Goal: Transaction & Acquisition: Book appointment/travel/reservation

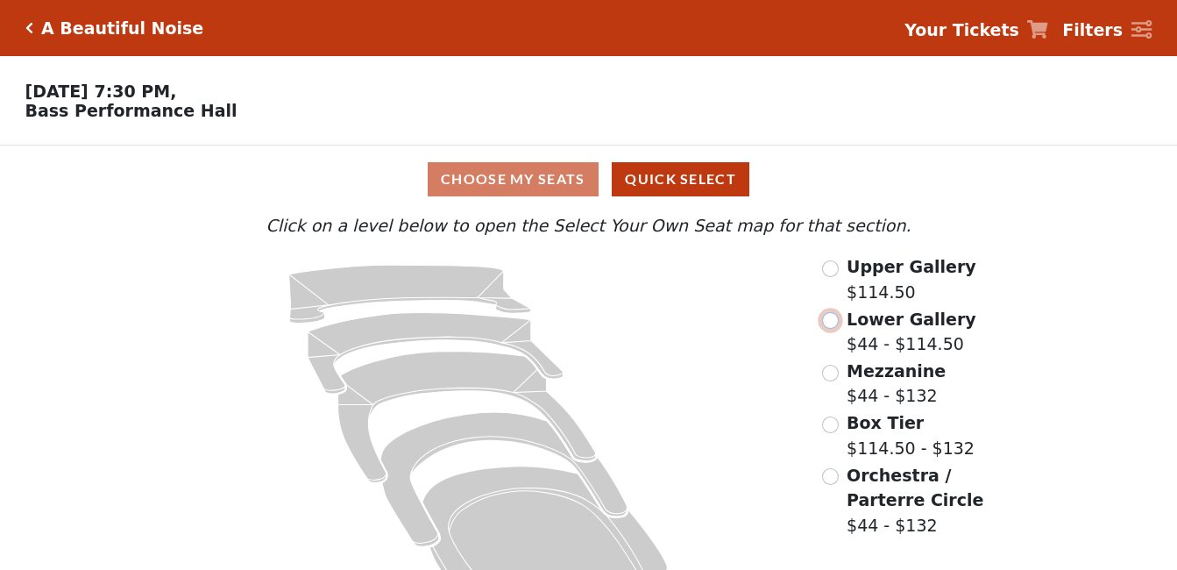
click at [826, 329] on input "radio" at bounding box center [830, 320] width 17 height 17
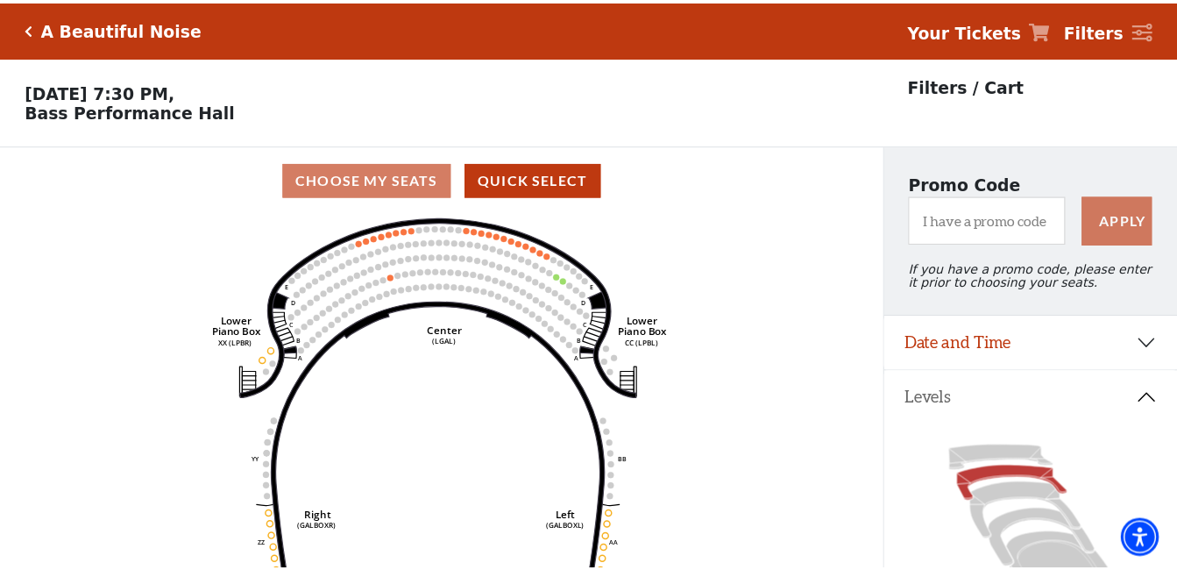
scroll to position [82, 0]
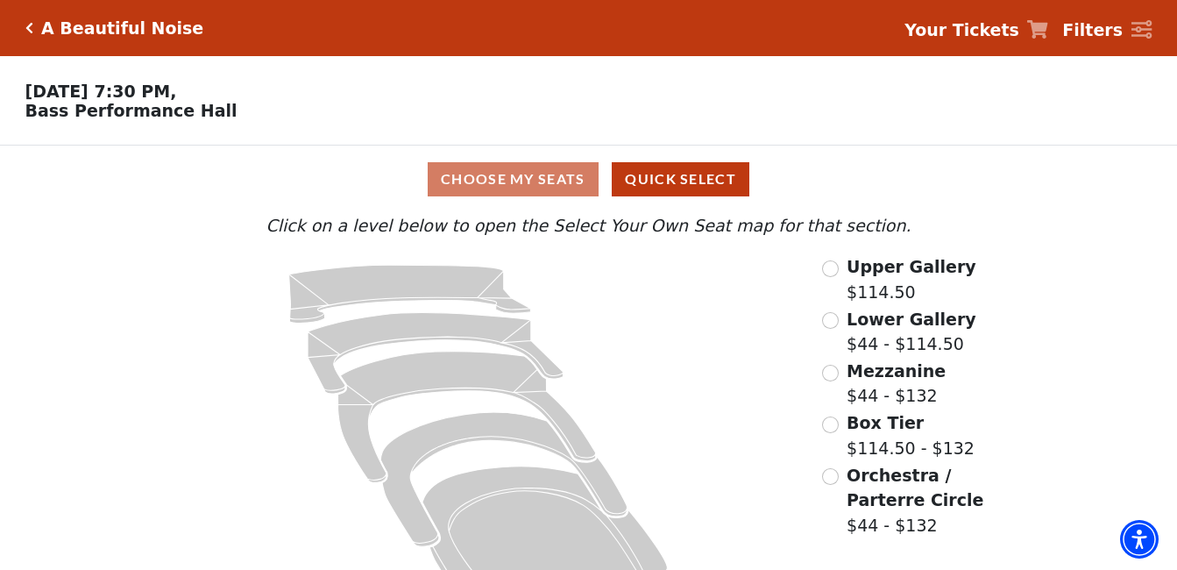
click at [859, 272] on span "Upper Gallery" at bounding box center [912, 266] width 130 height 19
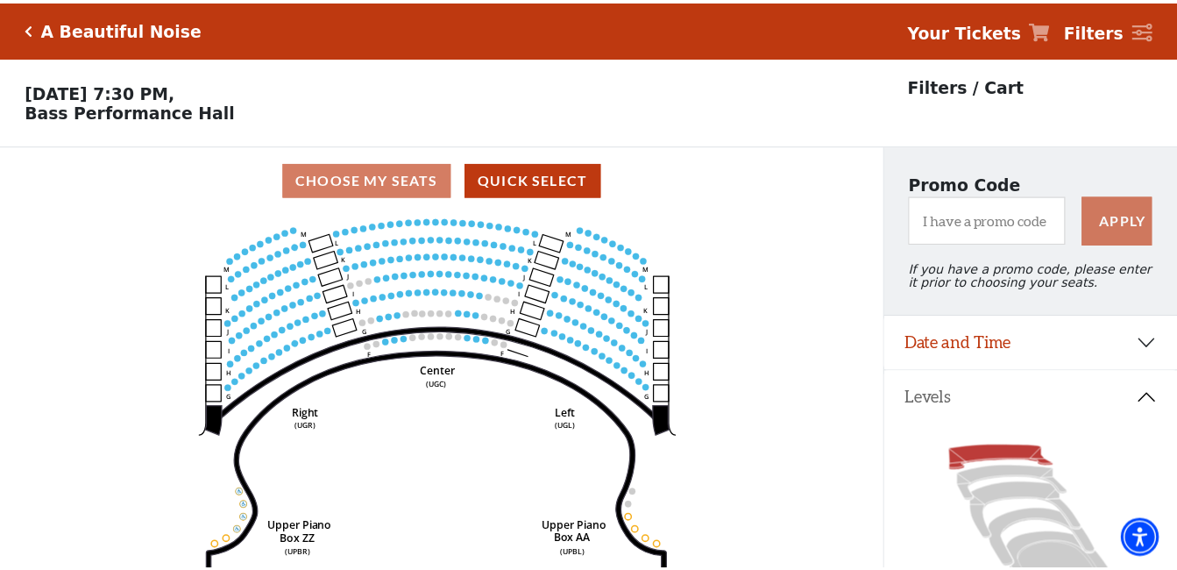
scroll to position [82, 0]
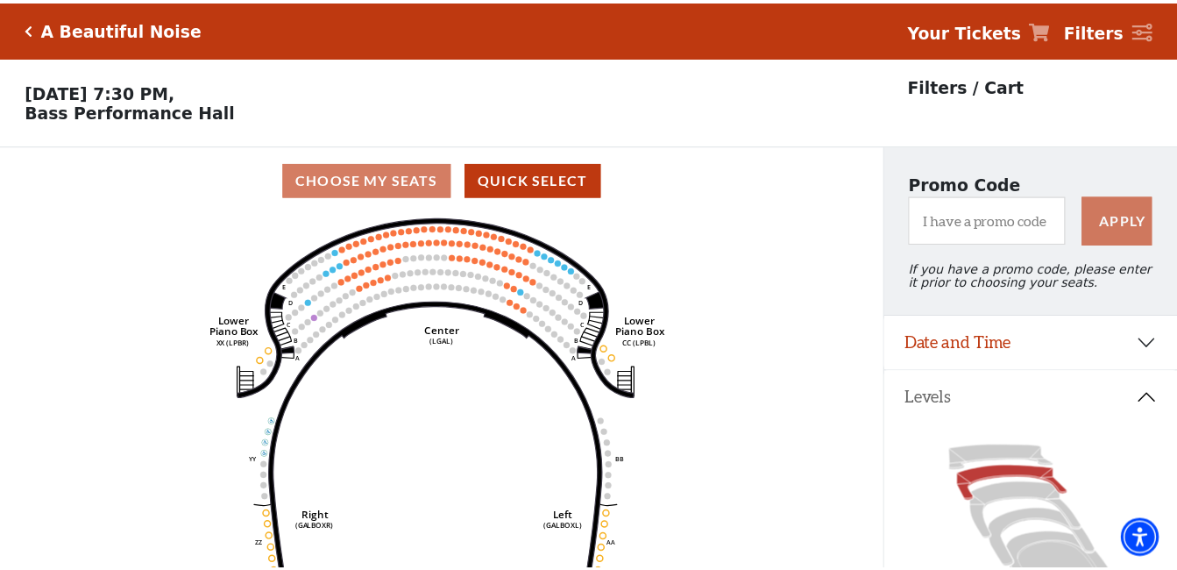
scroll to position [82, 0]
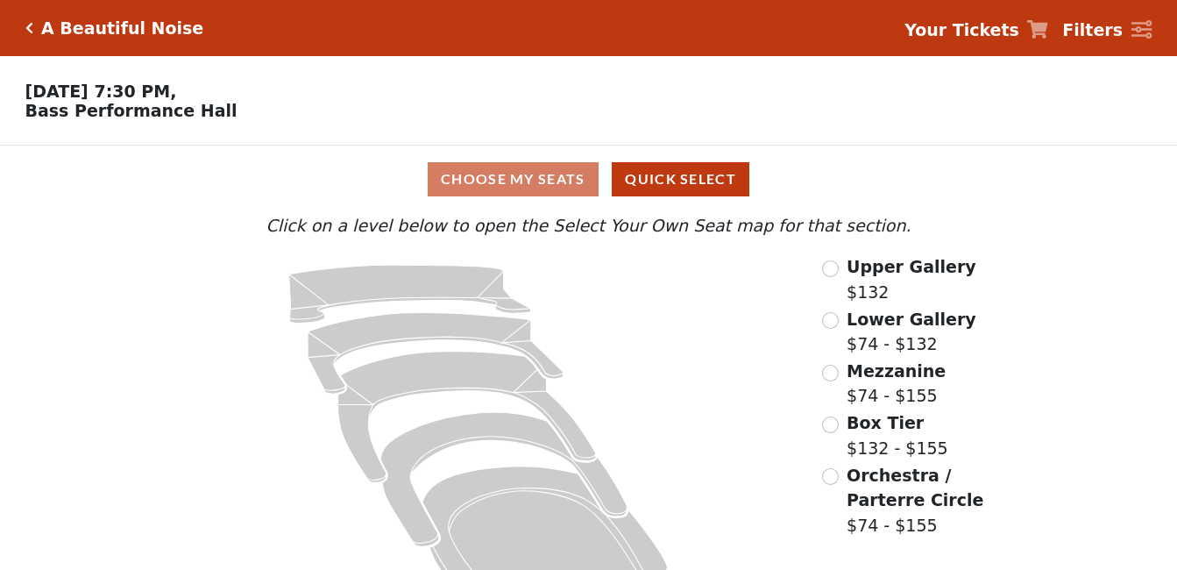
click at [915, 327] on span "Lower Gallery" at bounding box center [912, 318] width 130 height 19
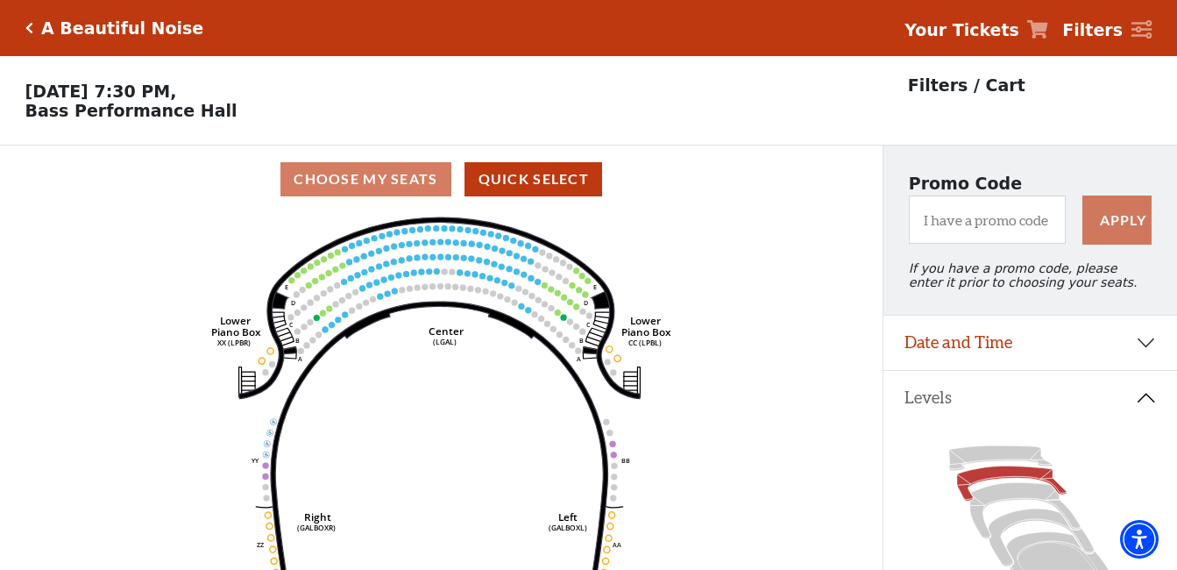
scroll to position [82, 0]
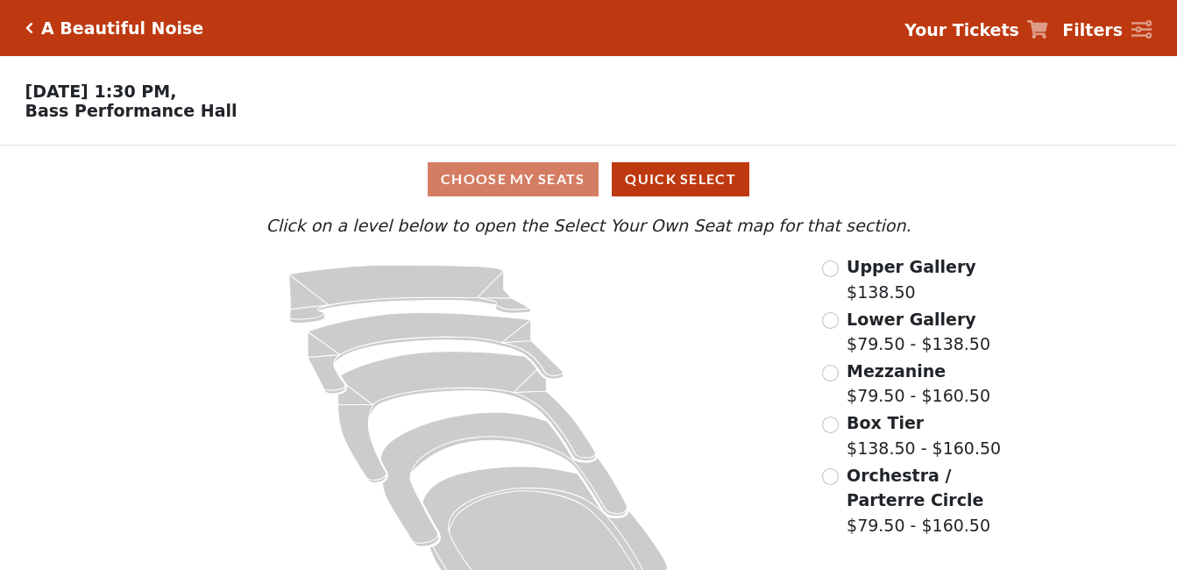
click at [888, 276] on span "Upper Gallery" at bounding box center [912, 266] width 130 height 19
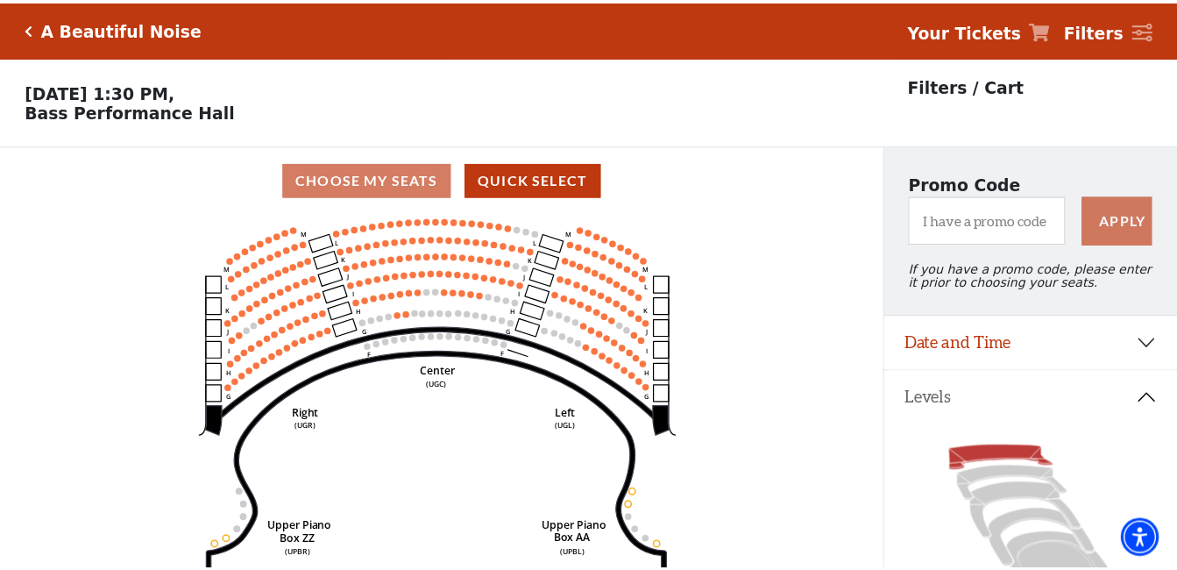
scroll to position [82, 0]
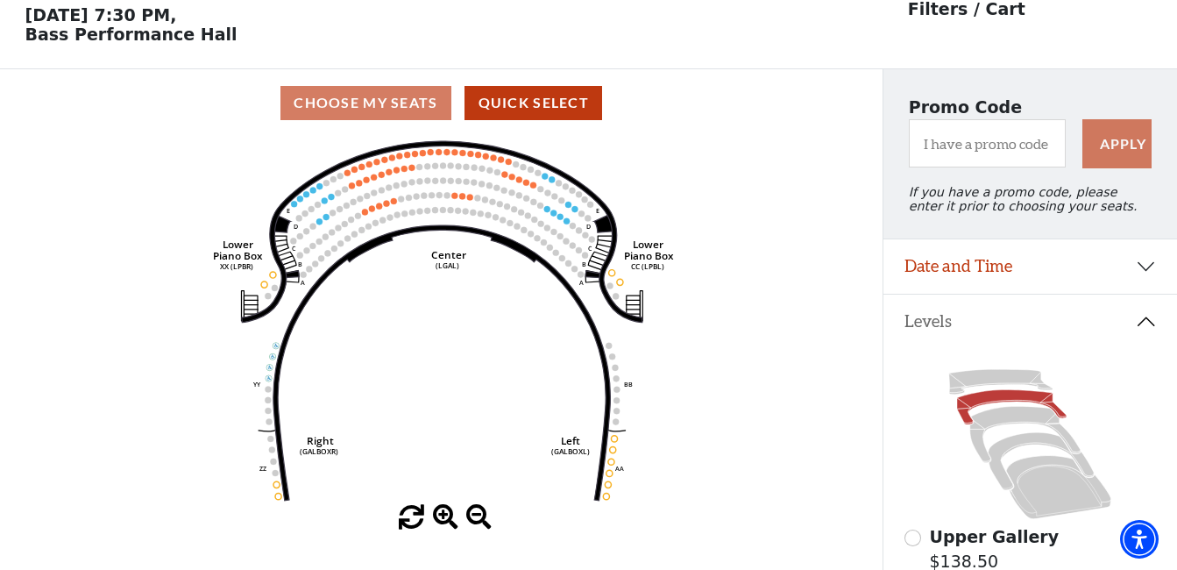
scroll to position [82, 0]
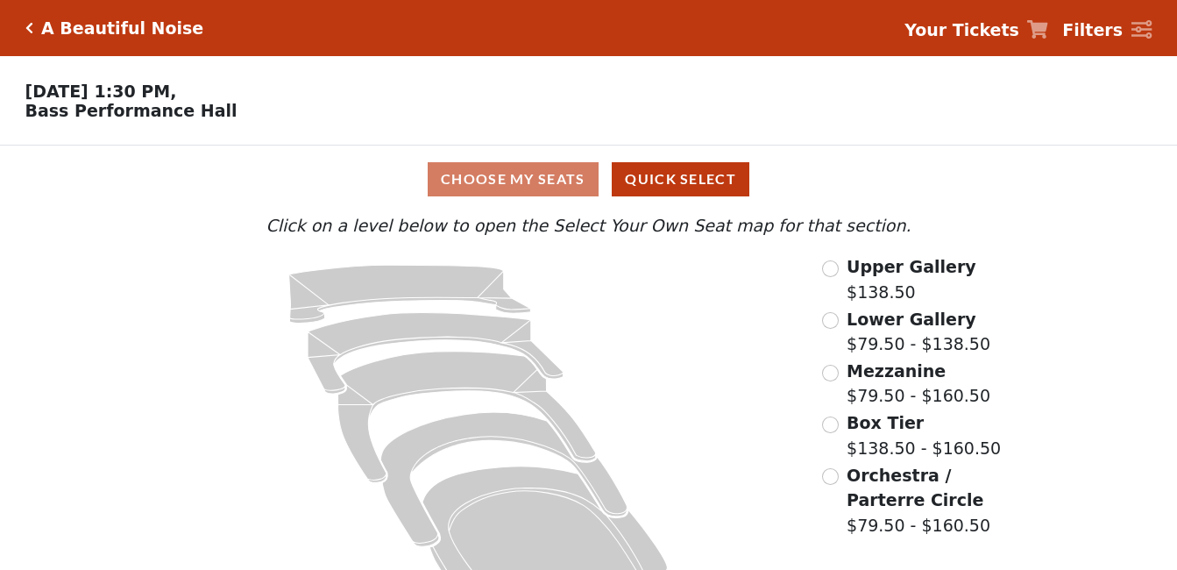
click at [921, 273] on span "Upper Gallery" at bounding box center [912, 266] width 130 height 19
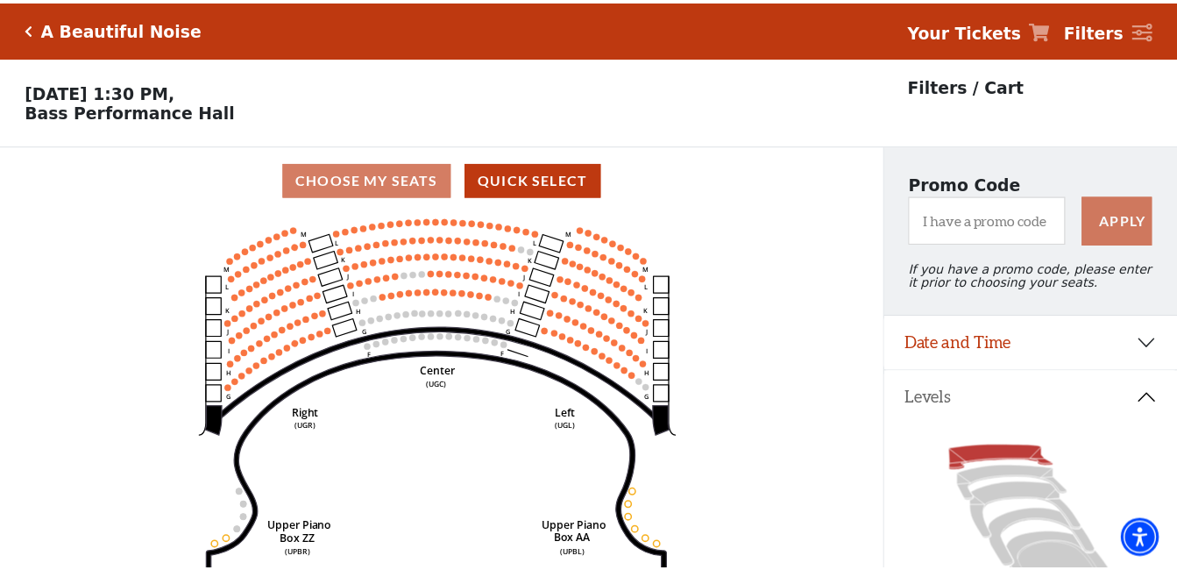
scroll to position [82, 0]
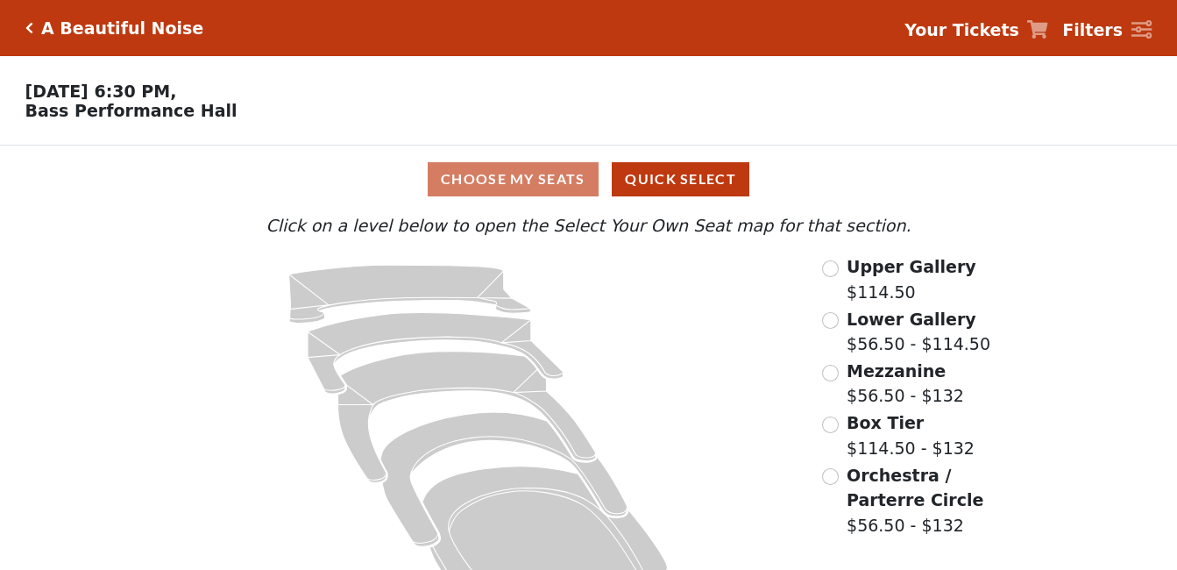
click at [848, 326] on span "Lower Gallery" at bounding box center [912, 318] width 130 height 19
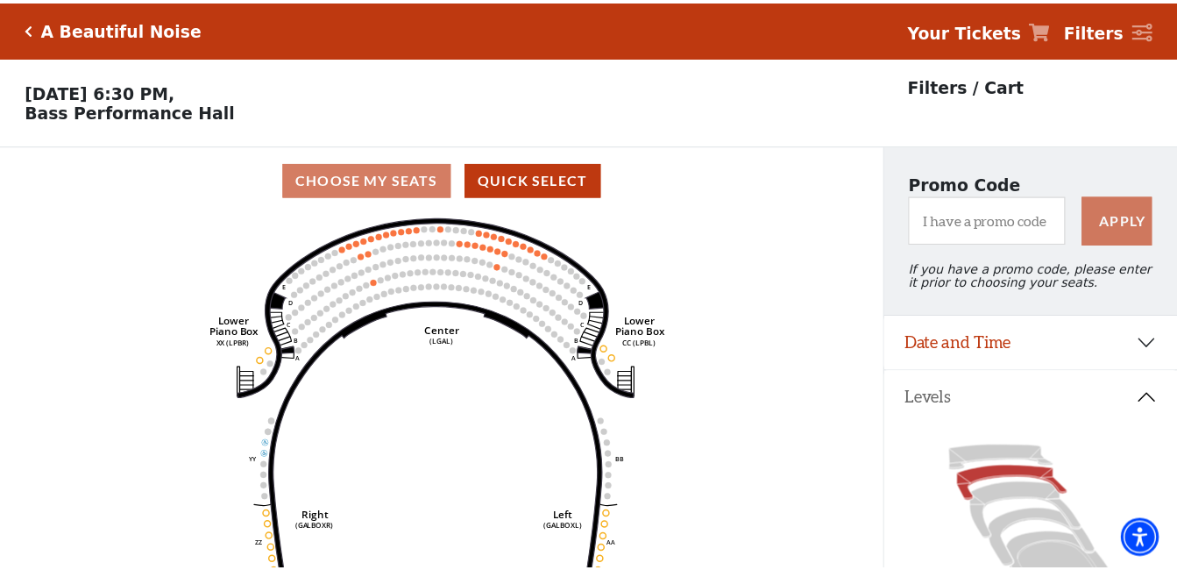
scroll to position [82, 0]
